Goal: Information Seeking & Learning: Learn about a topic

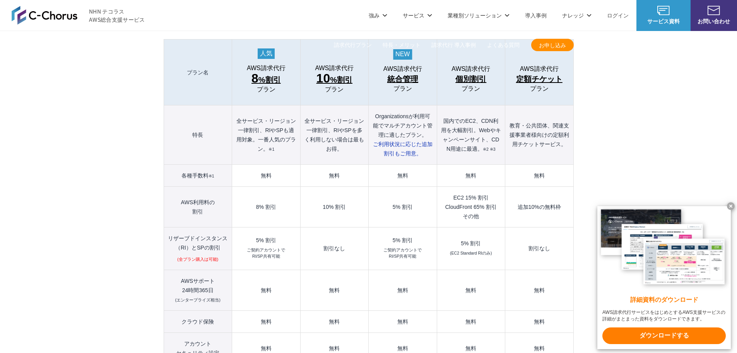
click at [730, 204] on x-t at bounding box center [731, 206] width 8 height 8
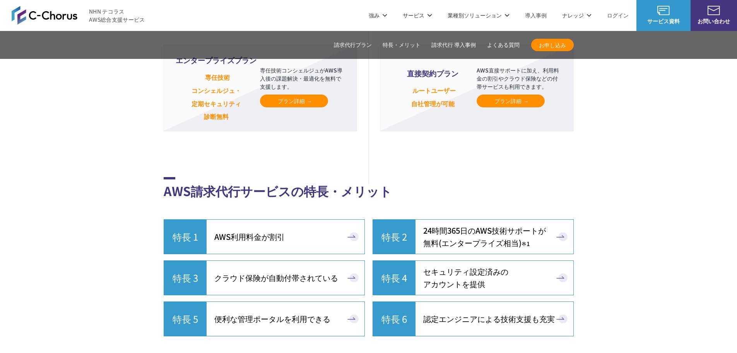
scroll to position [1706, 0]
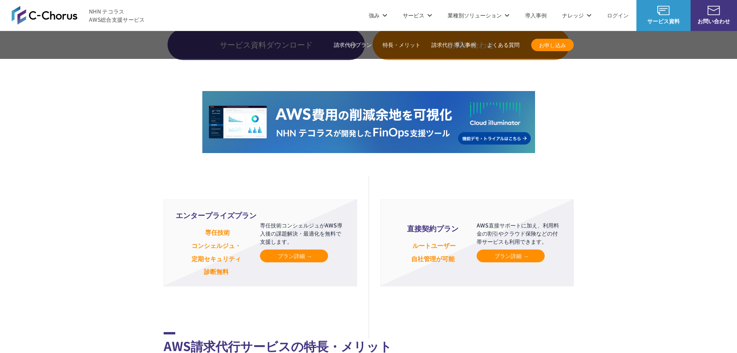
click at [280, 252] on span "プラン詳細" at bounding box center [294, 256] width 33 height 8
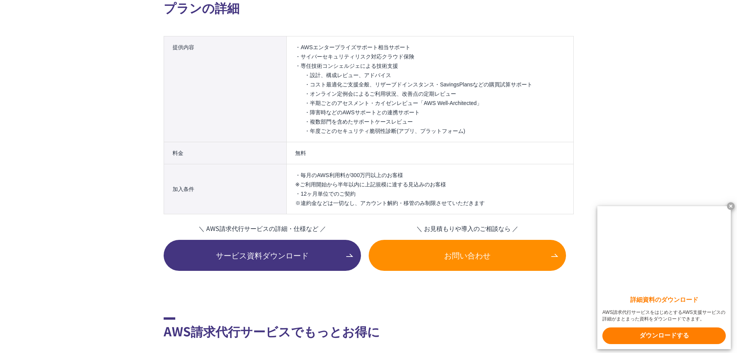
scroll to position [1006, 0]
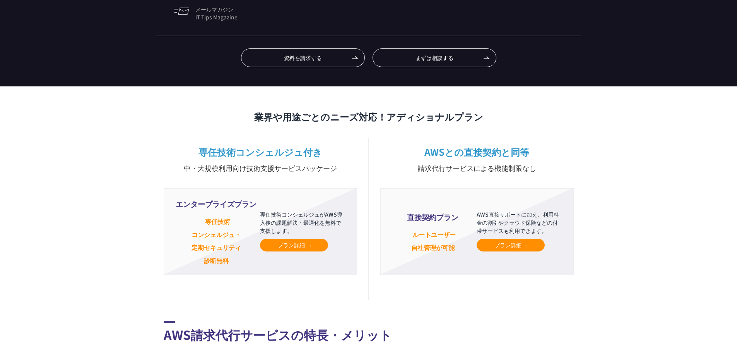
scroll to position [1727, 0]
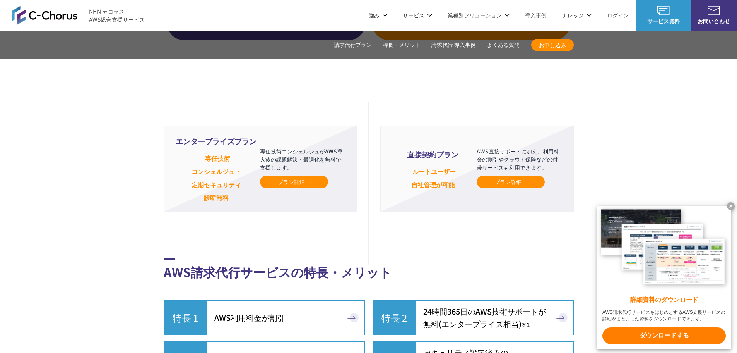
click at [502, 186] on span "プラン詳細" at bounding box center [511, 182] width 33 height 8
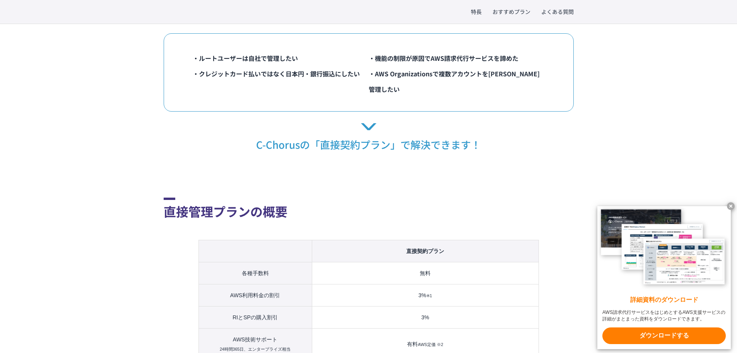
scroll to position [387, 0]
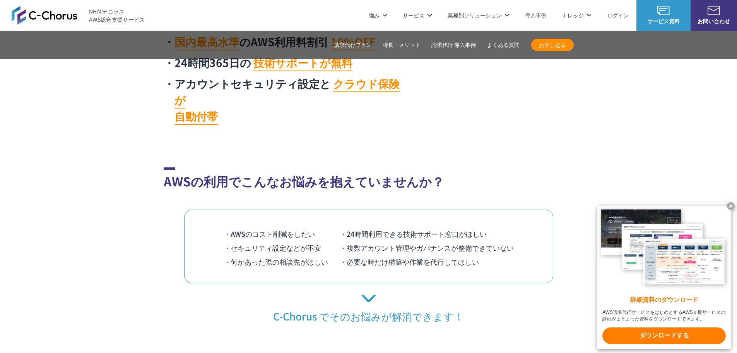
scroll to position [469, 0]
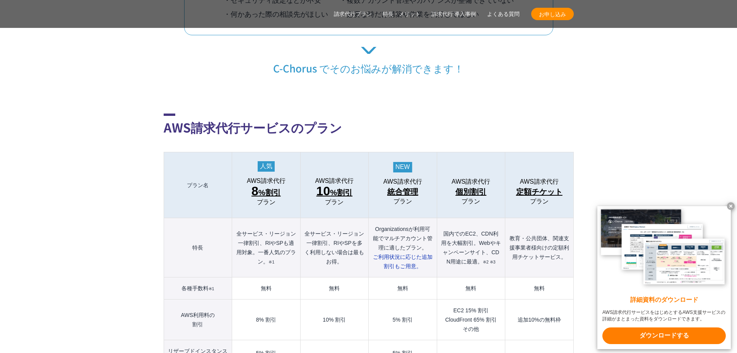
scroll to position [813, 0]
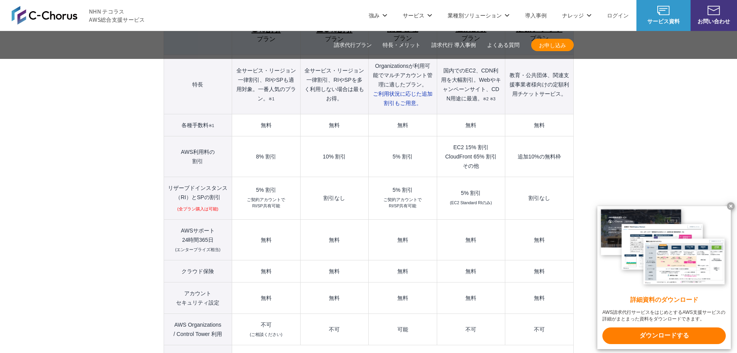
scroll to position [774, 0]
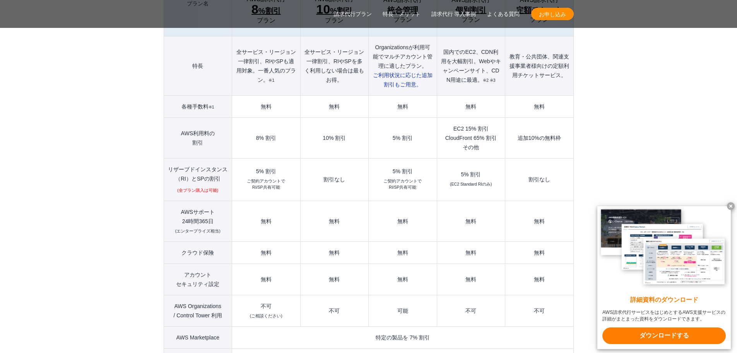
scroll to position [968, 0]
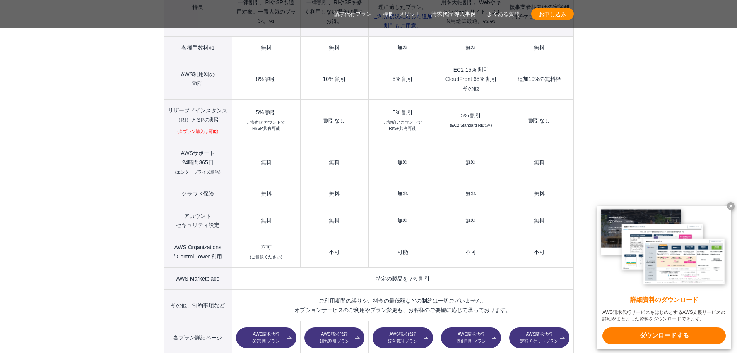
click at [732, 205] on x-t at bounding box center [731, 206] width 8 height 8
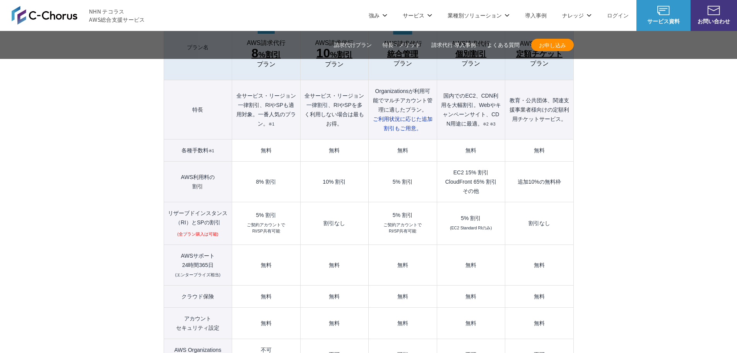
scroll to position [851, 0]
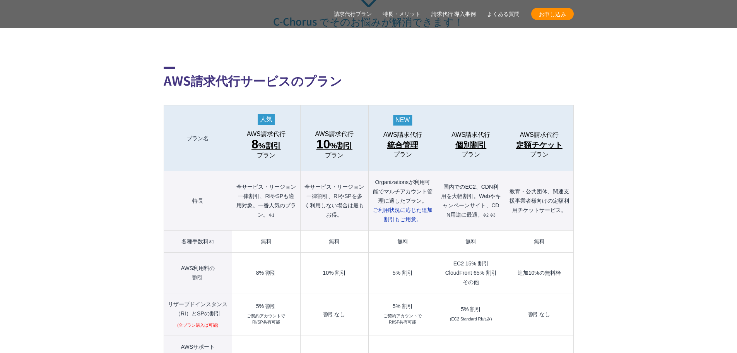
scroll to position [813, 0]
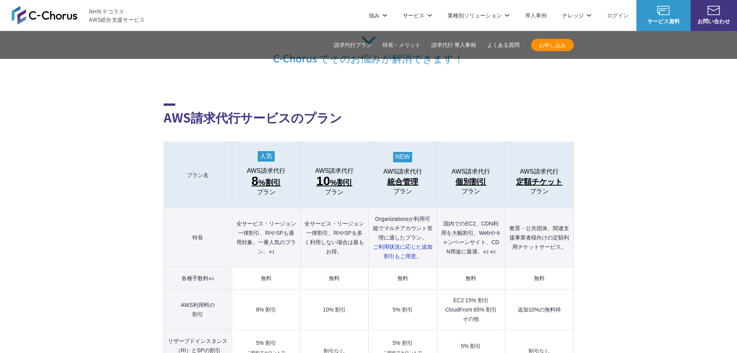
scroll to position [735, 0]
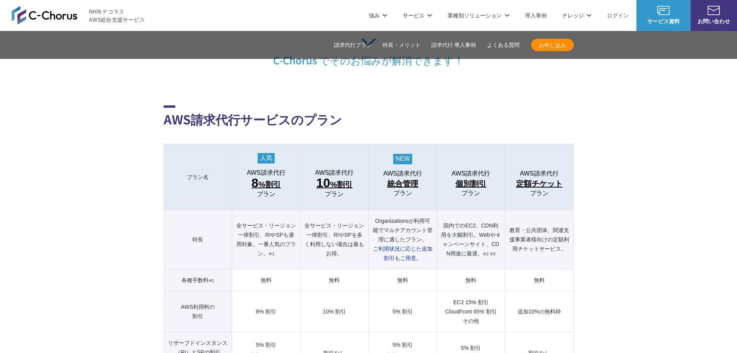
click at [264, 176] on span "8 %割引" at bounding box center [266, 183] width 29 height 14
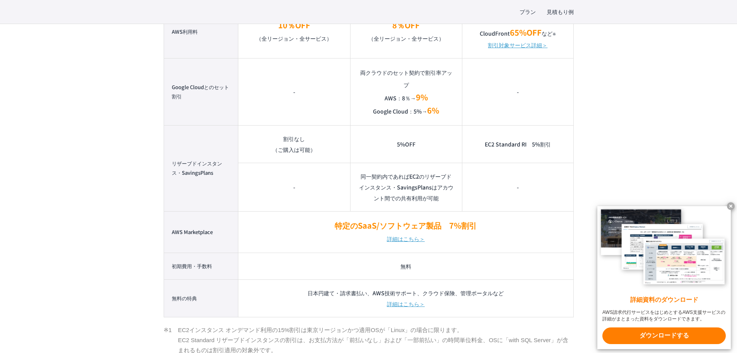
scroll to position [697, 0]
